Goal: Transaction & Acquisition: Purchase product/service

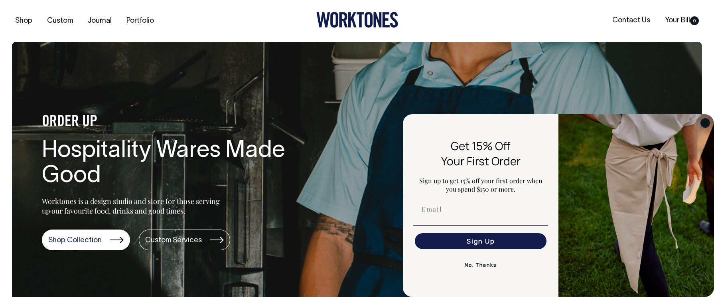
click at [703, 123] on circle "Close dialog" at bounding box center [705, 122] width 9 height 9
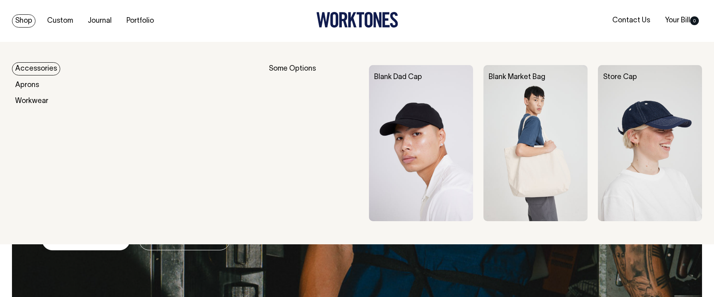
click at [26, 65] on link "Accessories" at bounding box center [36, 68] width 48 height 13
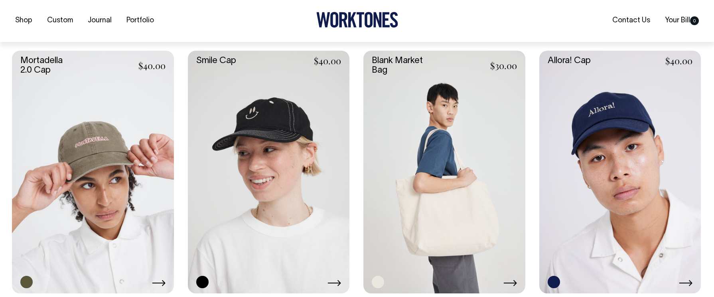
scroll to position [452, 0]
click at [381, 176] on link at bounding box center [444, 171] width 162 height 243
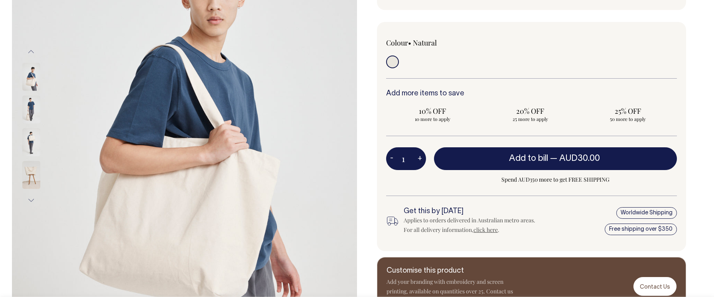
scroll to position [175, 0]
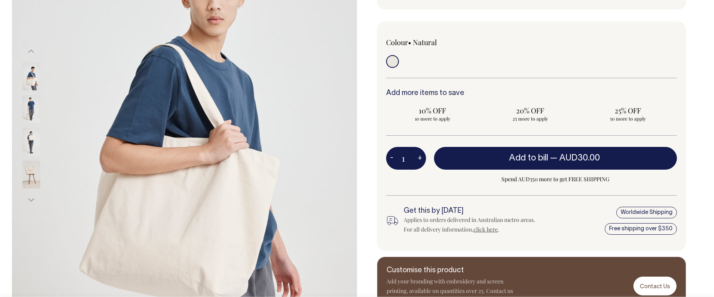
click at [36, 74] on img at bounding box center [31, 77] width 18 height 28
click at [33, 108] on img at bounding box center [31, 109] width 18 height 28
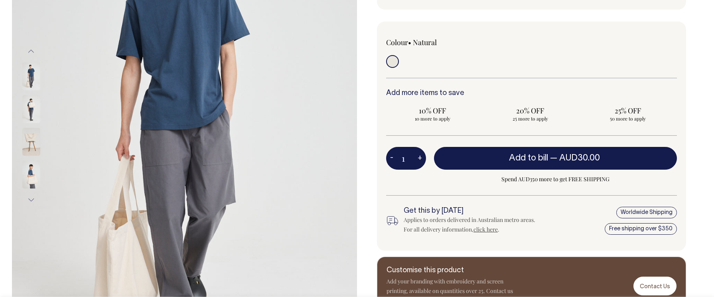
click at [32, 146] on img at bounding box center [31, 142] width 18 height 28
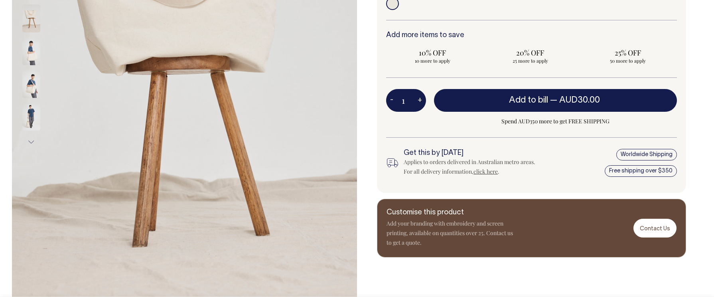
scroll to position [233, 0]
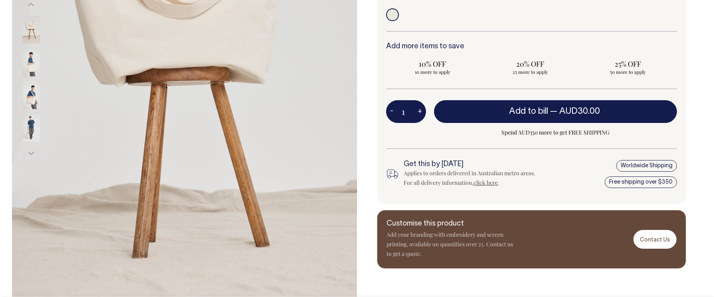
click at [421, 107] on button "+" at bounding box center [420, 112] width 12 height 16
type input "2"
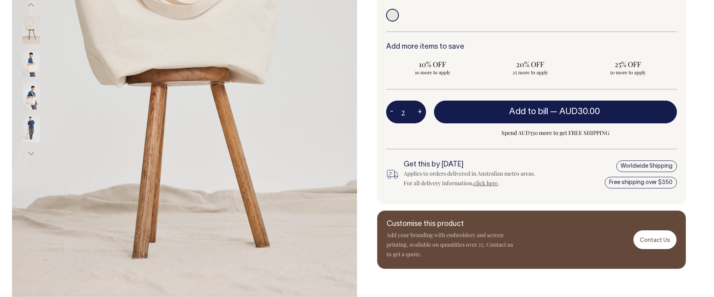
click at [421, 107] on button "+" at bounding box center [420, 112] width 12 height 16
type input "3"
click at [421, 107] on button "+" at bounding box center [420, 112] width 12 height 16
type input "4"
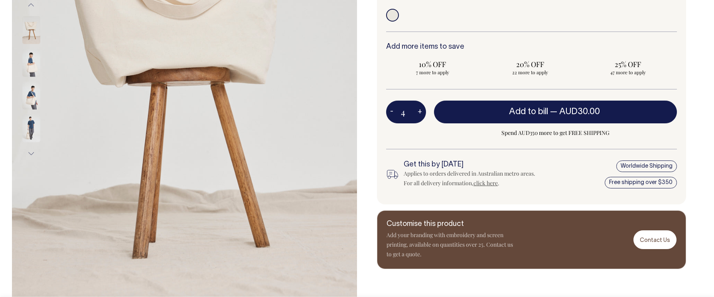
type input "4"
click at [421, 107] on button "+" at bounding box center [420, 112] width 12 height 16
type input "5"
click at [421, 107] on button "+" at bounding box center [420, 112] width 12 height 16
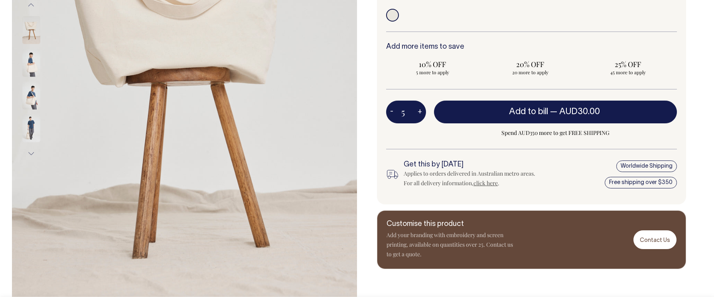
type input "6"
click at [421, 107] on button "+" at bounding box center [420, 112] width 12 height 16
type input "7"
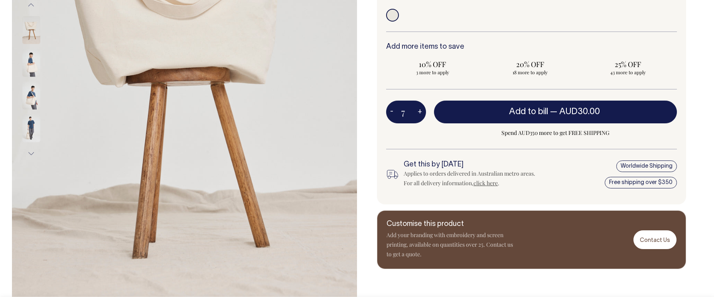
click at [421, 107] on button "+" at bounding box center [420, 112] width 12 height 16
type input "8"
click at [421, 107] on button "+" at bounding box center [420, 112] width 12 height 16
type input "9"
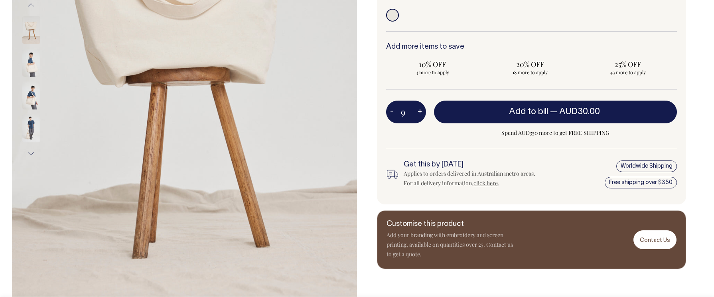
type input "9"
click at [421, 107] on button "+" at bounding box center [420, 112] width 12 height 16
type input "10"
radio input "true"
type input "10"
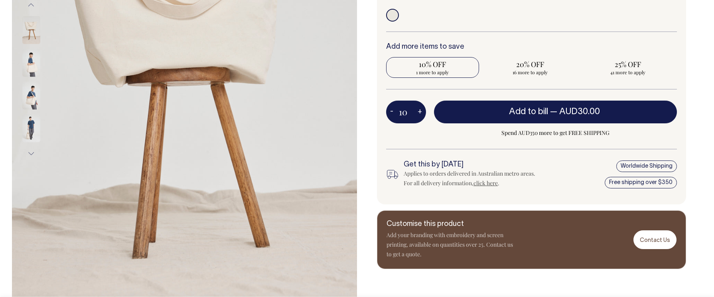
click at [421, 107] on button "+" at bounding box center [420, 112] width 12 height 16
type input "11"
radio input "true"
type input "11"
click at [421, 107] on button "+" at bounding box center [420, 112] width 12 height 16
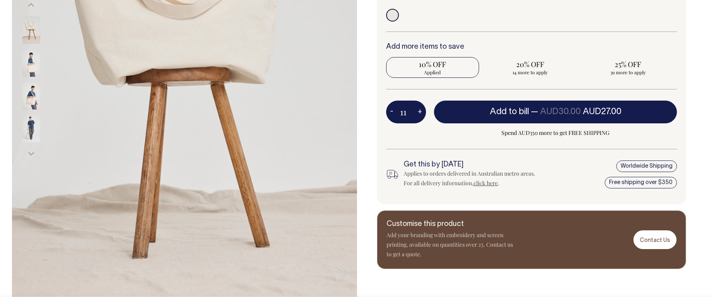
type input "12"
radio input "true"
type input "12"
click at [421, 107] on button "+" at bounding box center [420, 112] width 12 height 16
type input "13"
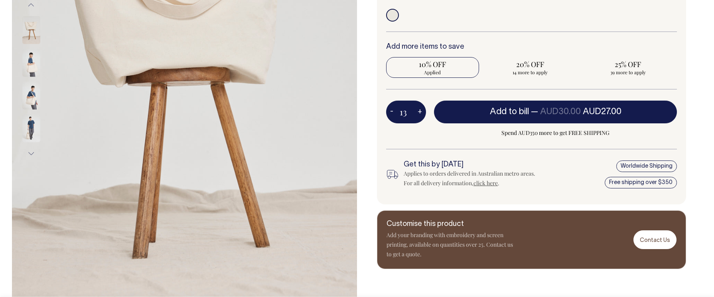
radio input "true"
type input "13"
click at [421, 107] on button "+" at bounding box center [420, 112] width 12 height 16
type input "14"
radio input "true"
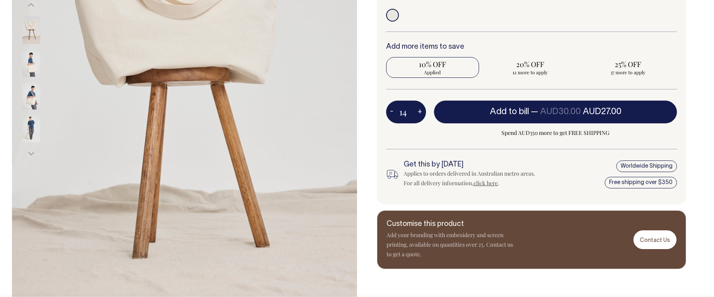
type input "14"
click at [421, 107] on button "+" at bounding box center [420, 112] width 12 height 16
type input "15"
radio input "true"
type input "15"
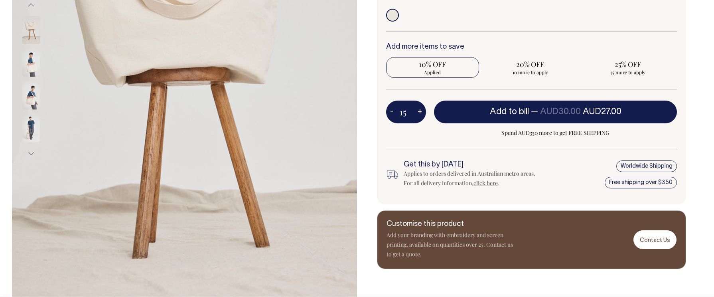
click at [421, 107] on button "+" at bounding box center [420, 112] width 12 height 16
type input "16"
radio input "true"
type input "16"
click at [421, 107] on button "+" at bounding box center [420, 112] width 12 height 16
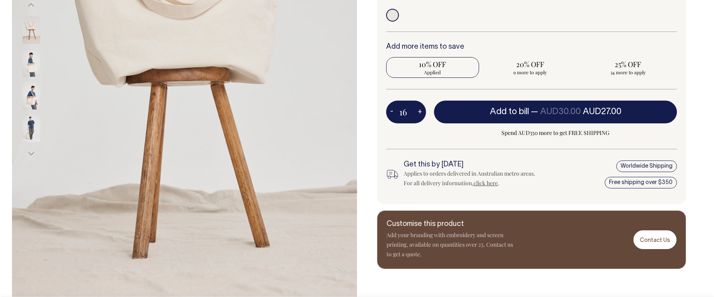
type input "17"
radio input "true"
type input "17"
click at [421, 107] on button "+" at bounding box center [420, 112] width 12 height 16
type input "18"
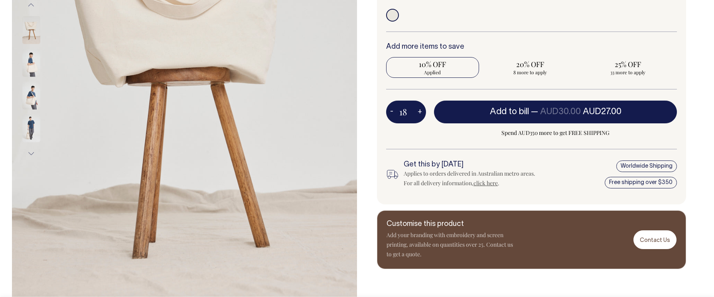
radio input "true"
type input "18"
click at [421, 107] on button "+" at bounding box center [420, 112] width 12 height 16
type input "19"
radio input "true"
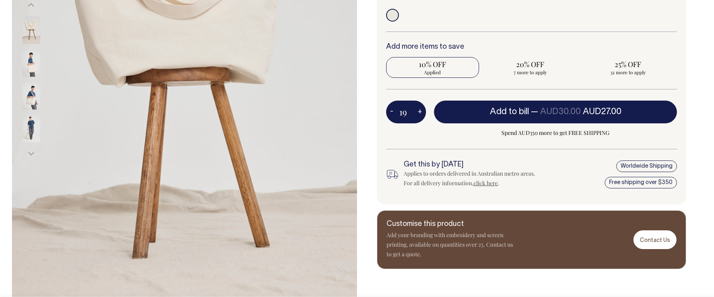
type input "19"
click at [421, 107] on button "+" at bounding box center [420, 112] width 12 height 16
type input "20"
radio input "true"
type input "20"
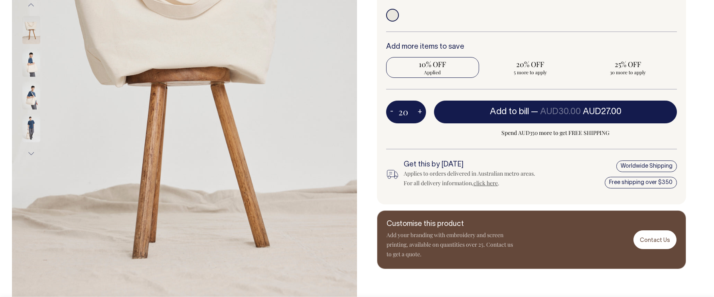
click at [421, 107] on button "+" at bounding box center [420, 112] width 12 height 16
type input "21"
radio input "true"
type input "21"
click at [421, 107] on button "+" at bounding box center [420, 112] width 12 height 16
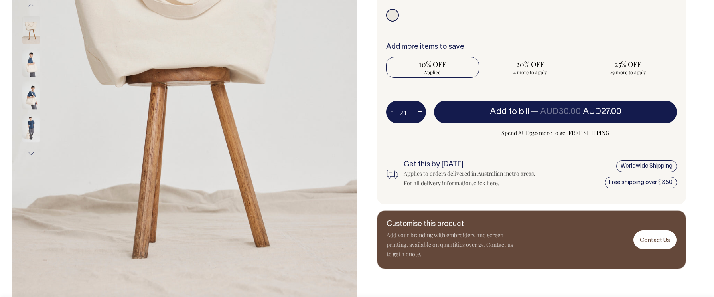
type input "22"
radio input "true"
type input "22"
click at [421, 107] on button "+" at bounding box center [420, 112] width 12 height 16
type input "23"
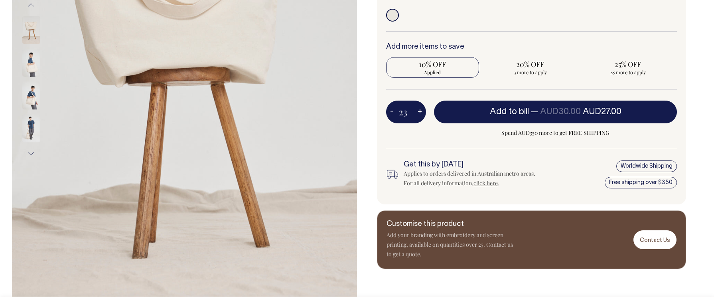
radio input "true"
type input "23"
click at [421, 107] on button "+" at bounding box center [420, 112] width 12 height 16
type input "24"
radio input "true"
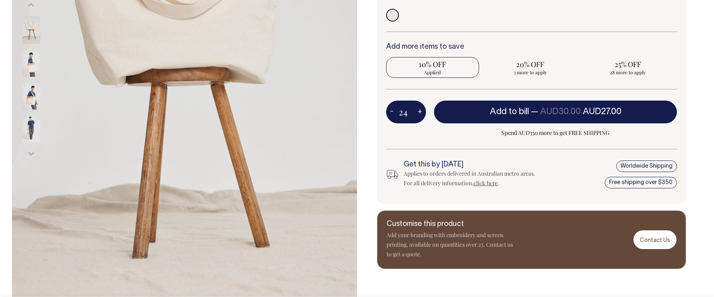
type input "24"
click at [421, 107] on button "+" at bounding box center [420, 112] width 12 height 16
type input "25"
radio input "false"
radio input "true"
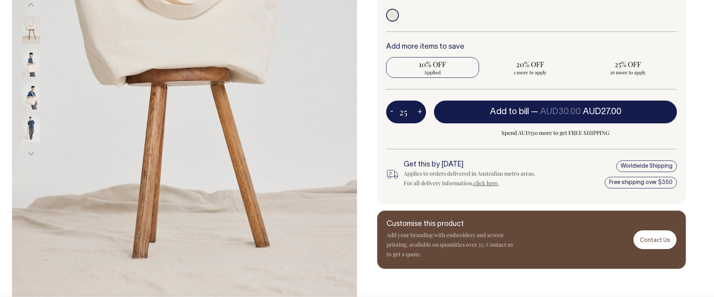
type input "25"
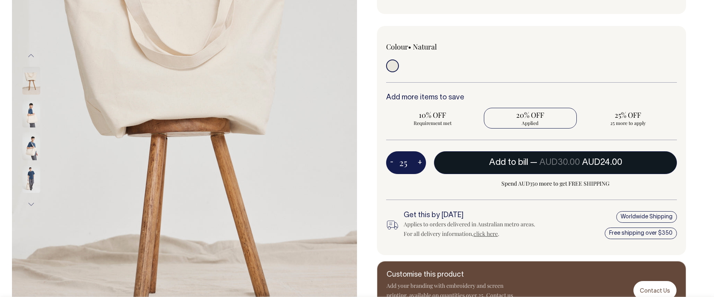
scroll to position [170, 0]
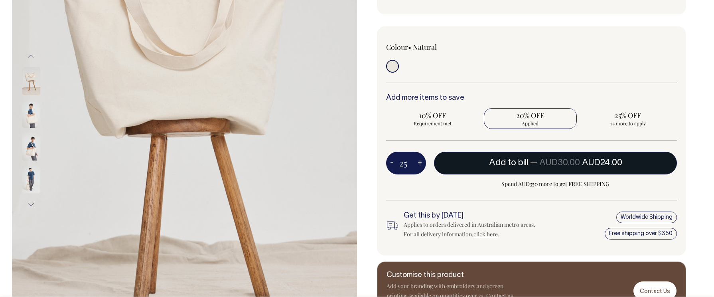
click at [518, 162] on span "Add to bill" at bounding box center [508, 163] width 39 height 8
type input "1"
radio input "false"
type input "1"
radio input "true"
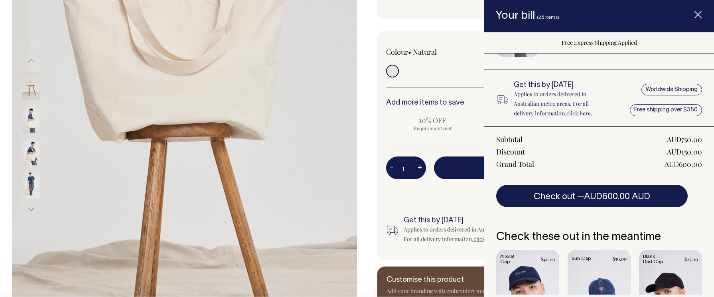
scroll to position [0, 0]
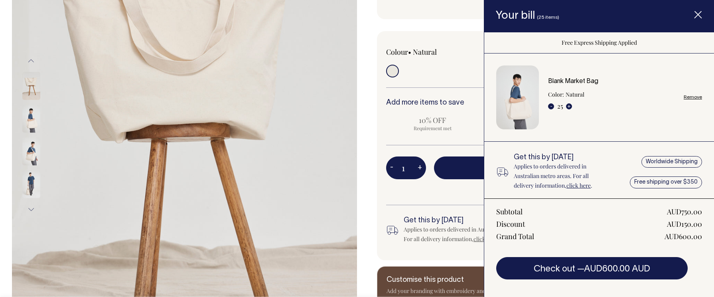
click at [698, 14] on line "Item added to your cart" at bounding box center [698, 15] width 6 height 6
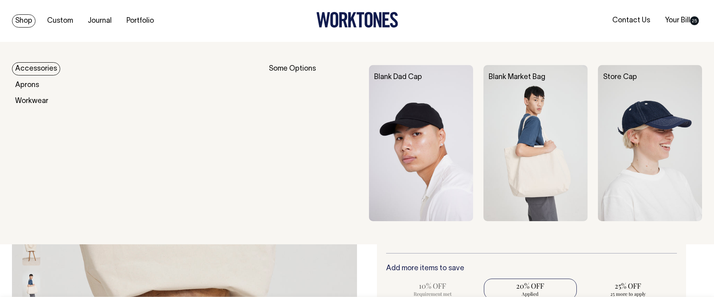
click at [18, 19] on link "Shop" at bounding box center [24, 20] width 24 height 13
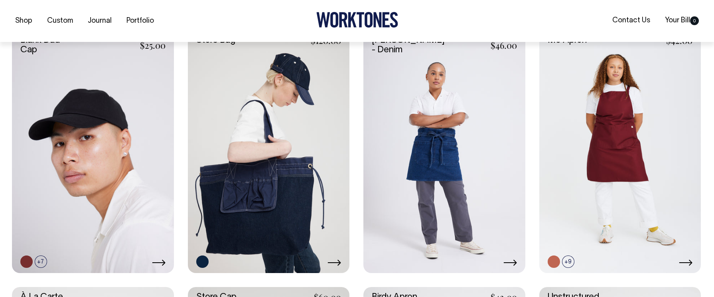
scroll to position [206, 0]
click at [257, 194] on link at bounding box center [269, 151] width 162 height 243
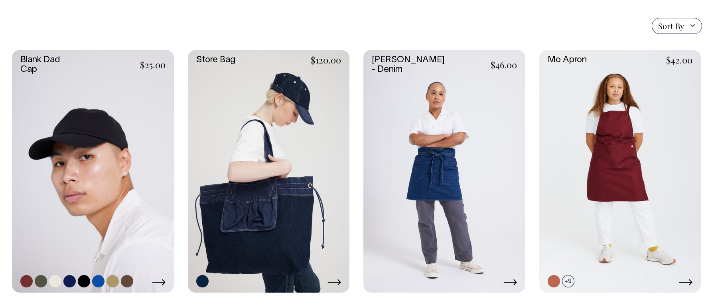
scroll to position [185, 0]
click at [39, 277] on link at bounding box center [41, 281] width 12 height 12
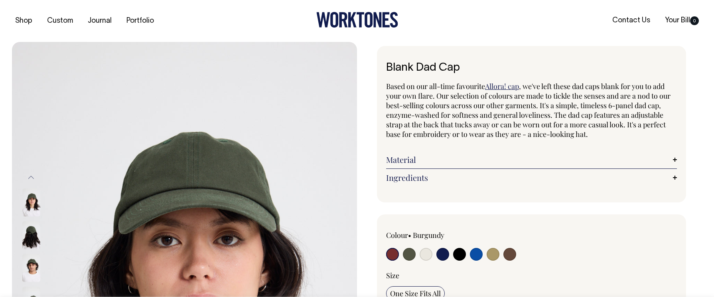
radio input "true"
select select "Olive"
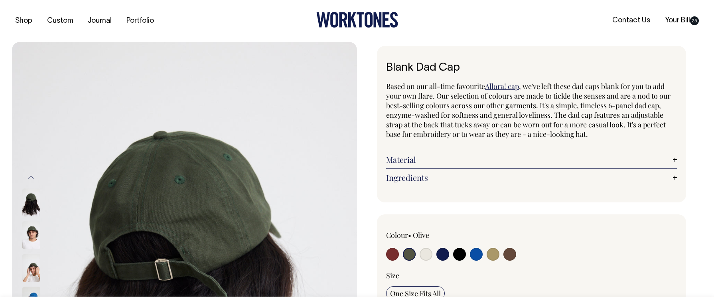
click at [425, 252] on input "radio" at bounding box center [426, 254] width 13 height 13
radio input "true"
select select "Natural"
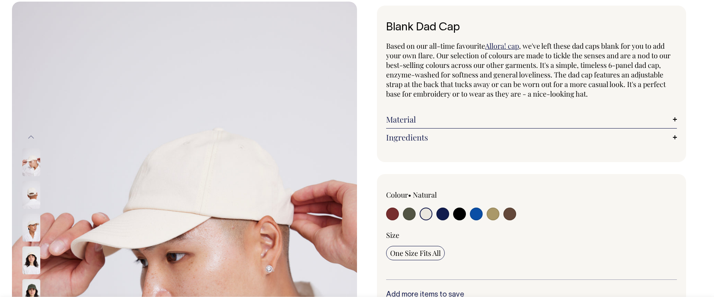
scroll to position [41, 0]
click at [441, 215] on input "radio" at bounding box center [442, 213] width 13 height 13
radio input "true"
select select "Dark Navy"
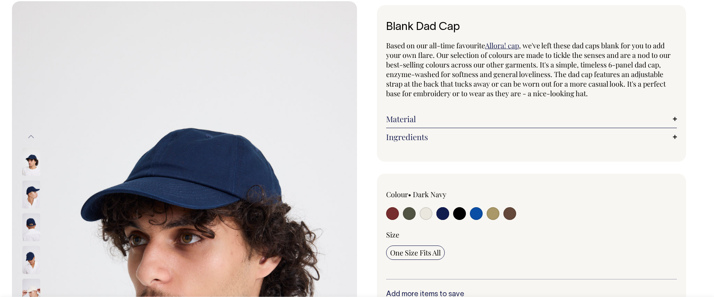
click at [462, 214] on input "radio" at bounding box center [459, 213] width 13 height 13
radio input "true"
select select "Black"
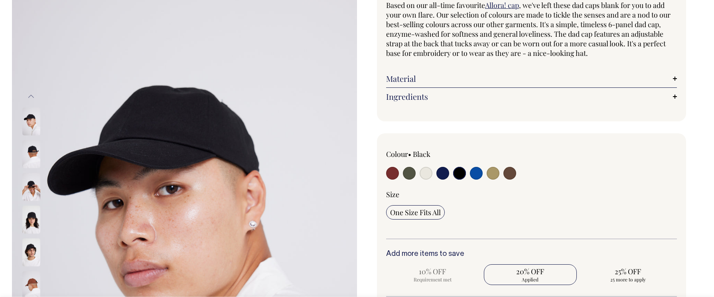
scroll to position [81, 0]
click at [493, 173] on input "radio" at bounding box center [493, 172] width 13 height 13
radio input "true"
select select "Washed Khaki"
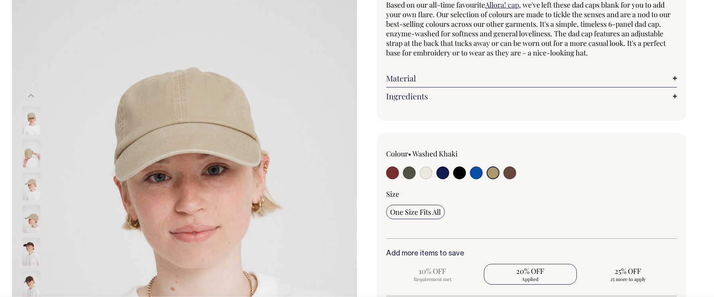
click at [508, 173] on input "radio" at bounding box center [509, 172] width 13 height 13
radio input "true"
select select "Espresso"
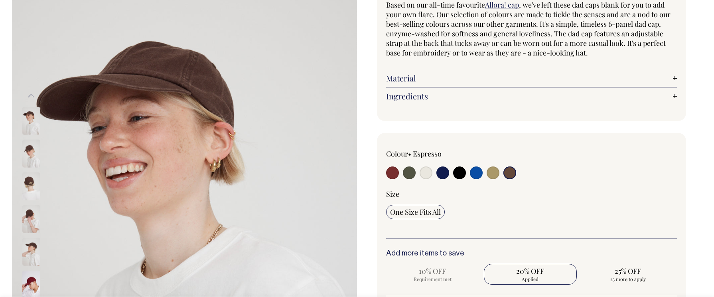
click at [444, 172] on input "radio" at bounding box center [442, 172] width 13 height 13
radio input "true"
select select "Dark Navy"
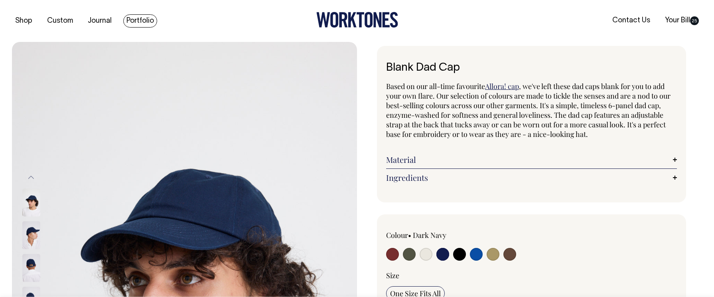
click at [132, 20] on link "Portfolio" at bounding box center [140, 20] width 34 height 13
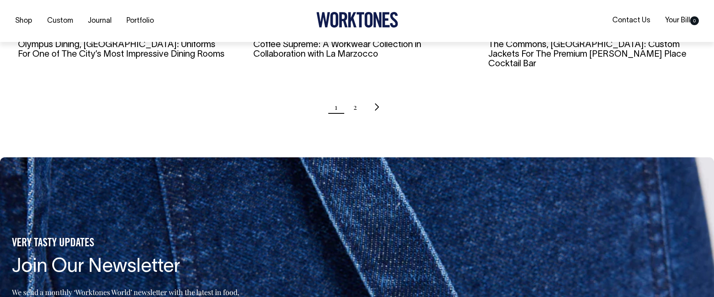
scroll to position [934, 0]
